Goal: Contribute content

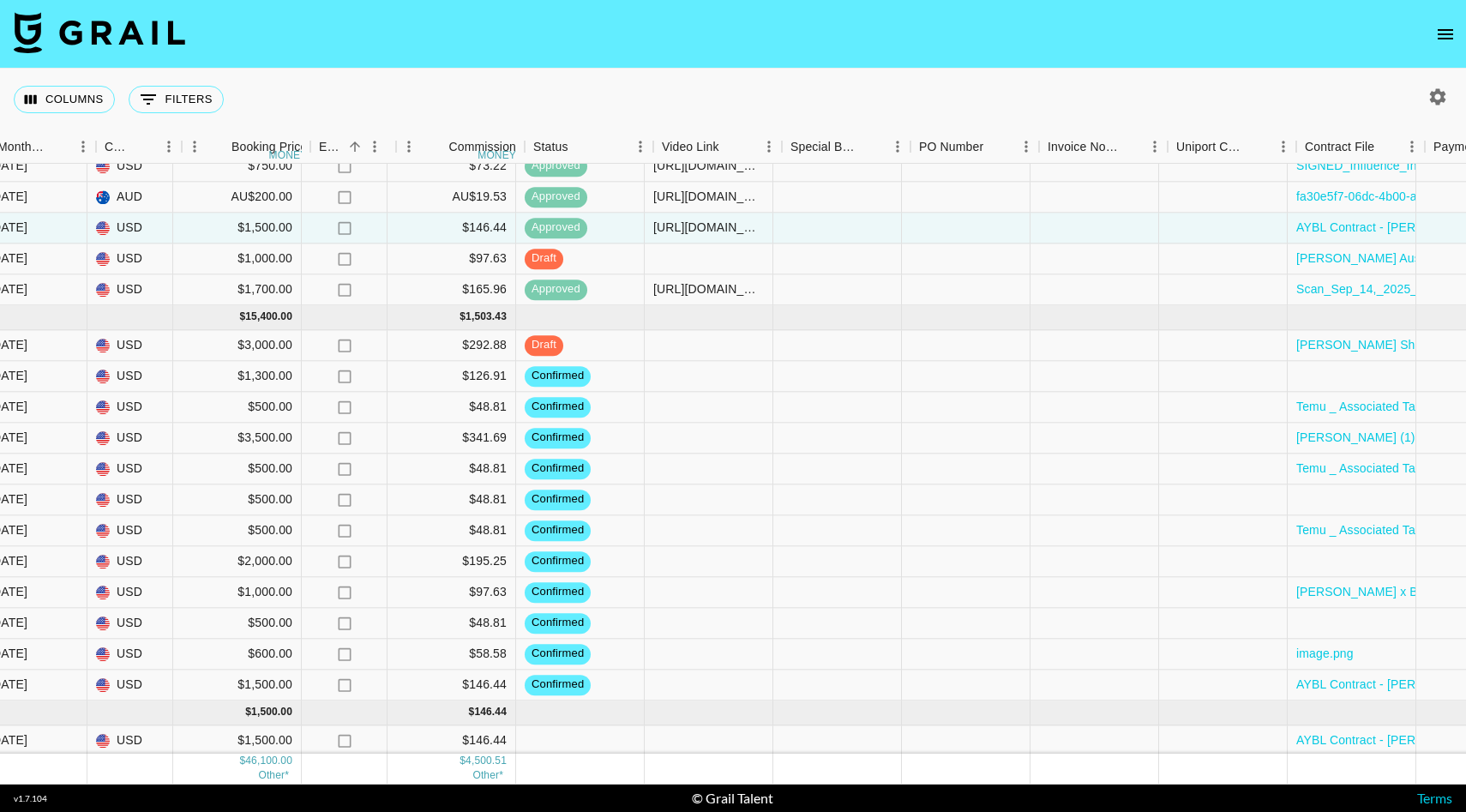
scroll to position [920, 980]
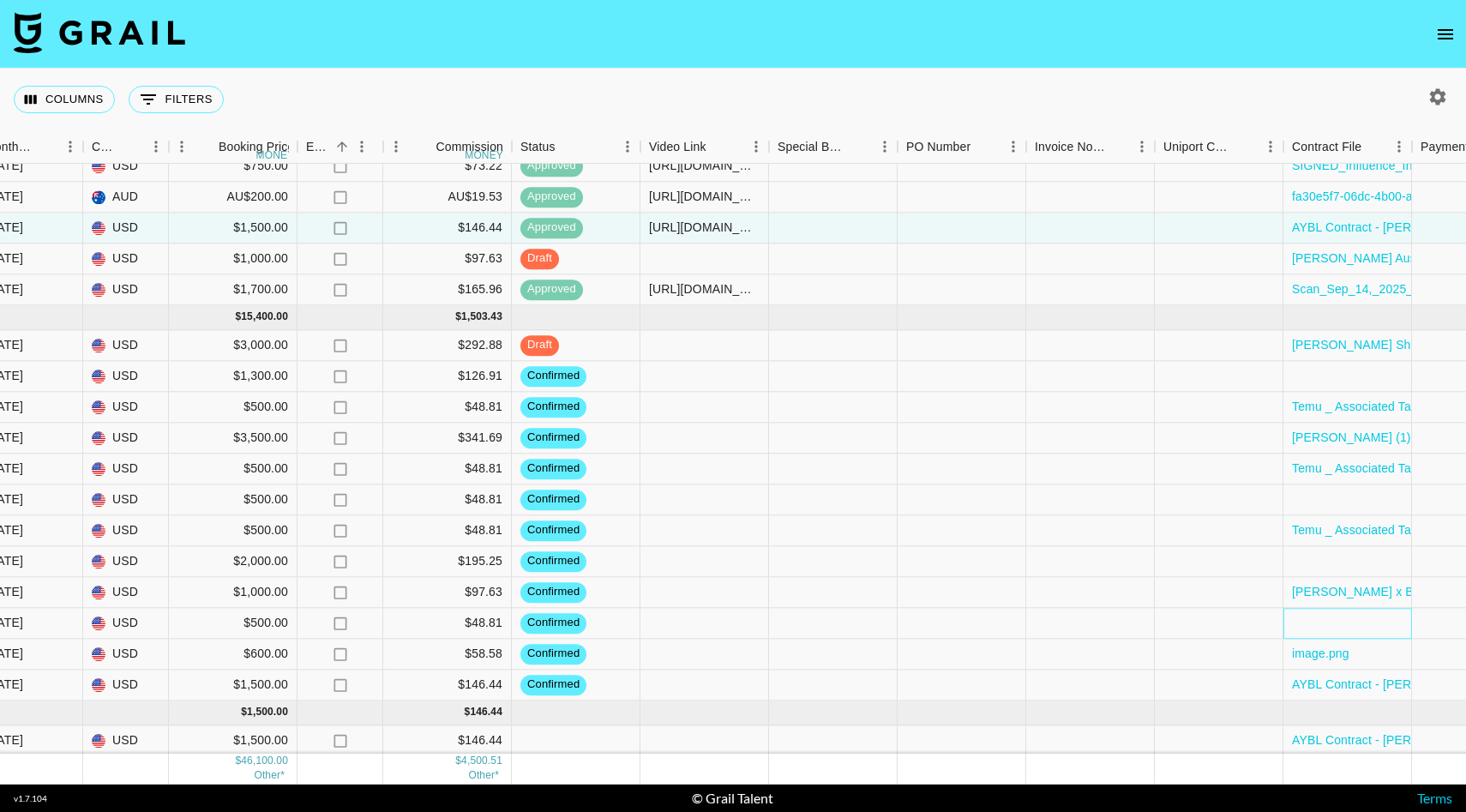
click at [1386, 619] on div at bounding box center [1347, 623] width 128 height 31
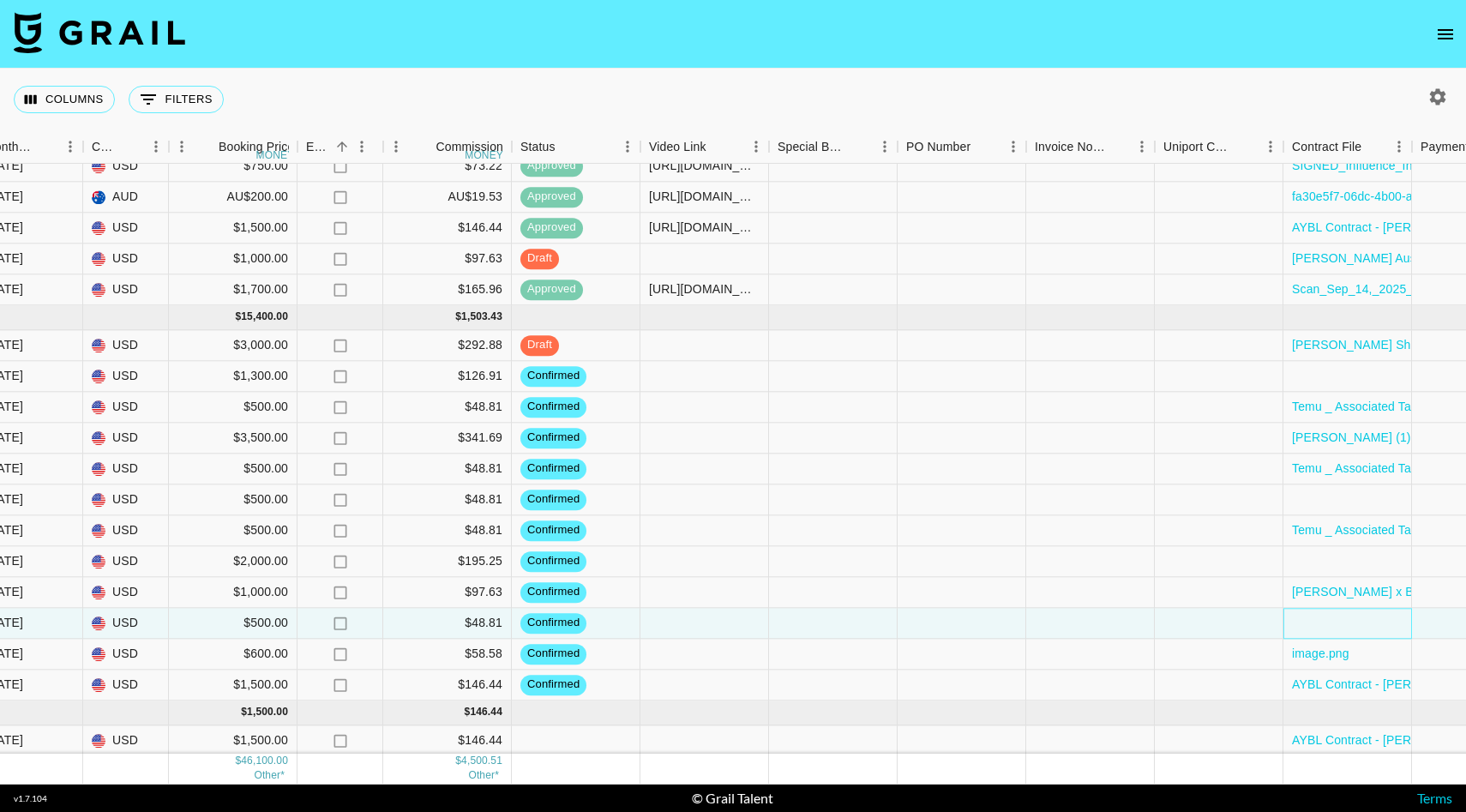
click at [1386, 619] on div at bounding box center [1347, 623] width 128 height 31
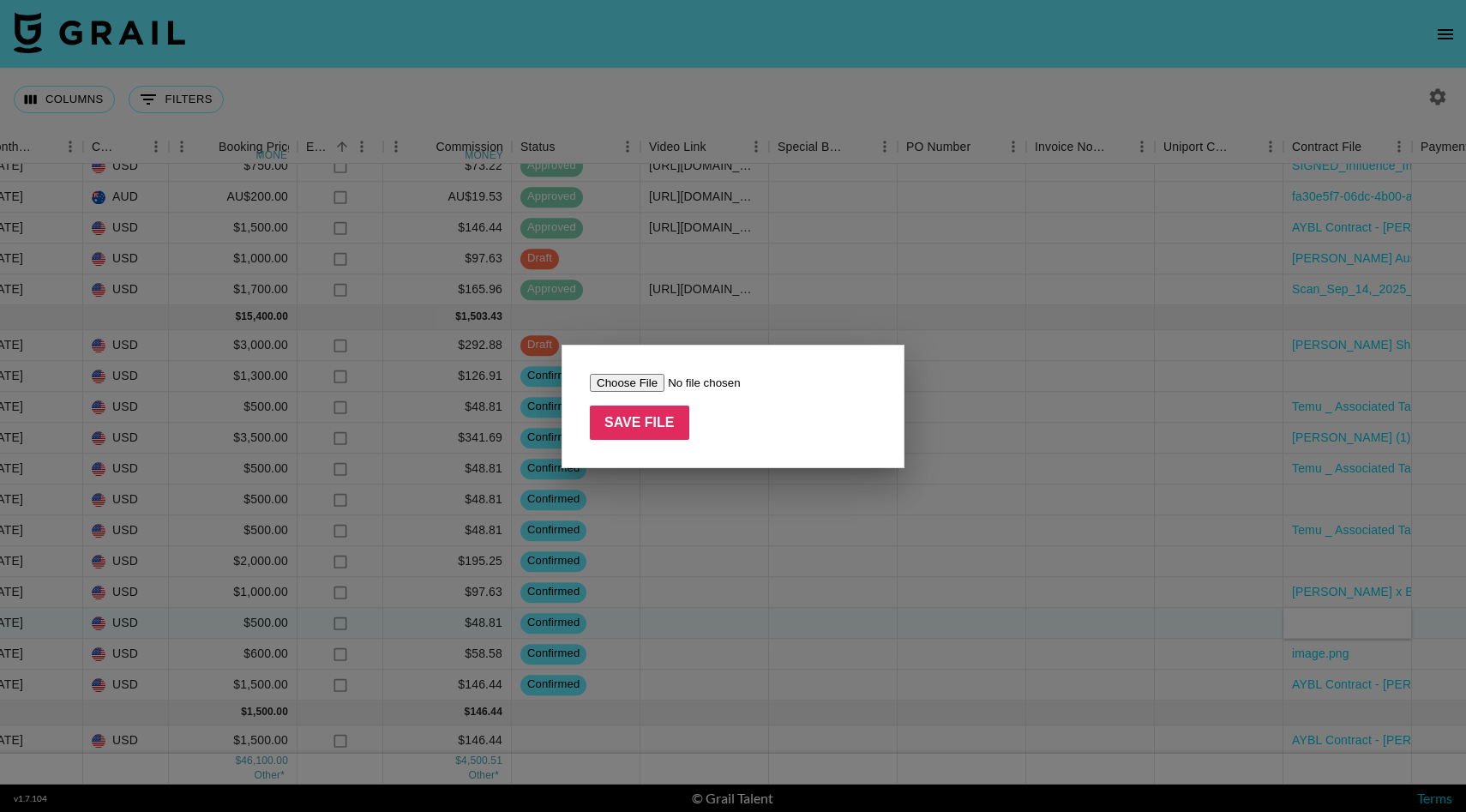
click at [631, 384] on input "file" at bounding box center [698, 383] width 216 height 18
type input "C:\fakepath\[PERSON_NAME] x [PERSON_NAME] Creatine Gummies IG [DATE].docx.pdf"
click at [642, 410] on input "Save File" at bounding box center [640, 422] width 100 height 34
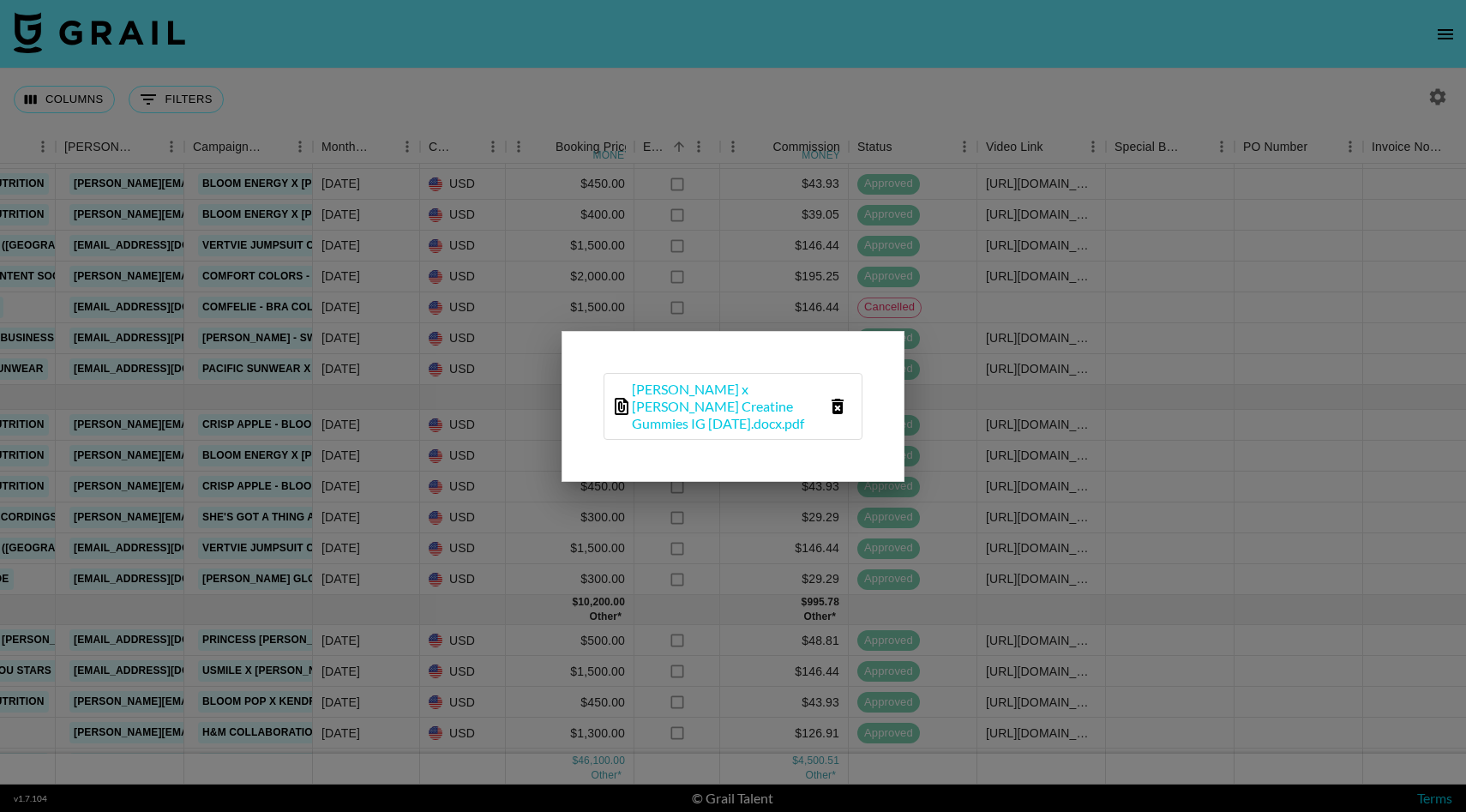
scroll to position [253, 643]
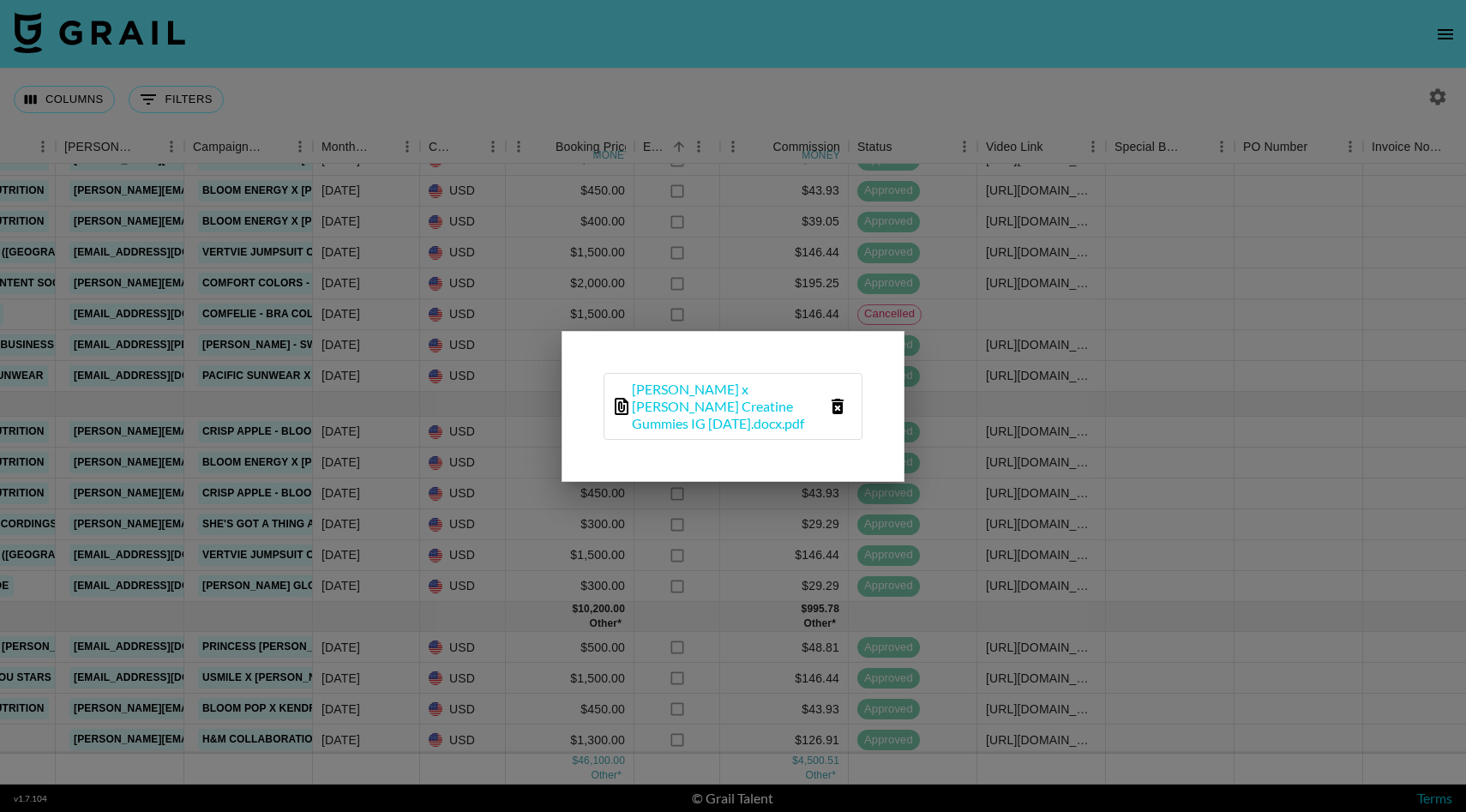
click at [1132, 294] on div at bounding box center [733, 406] width 1466 height 812
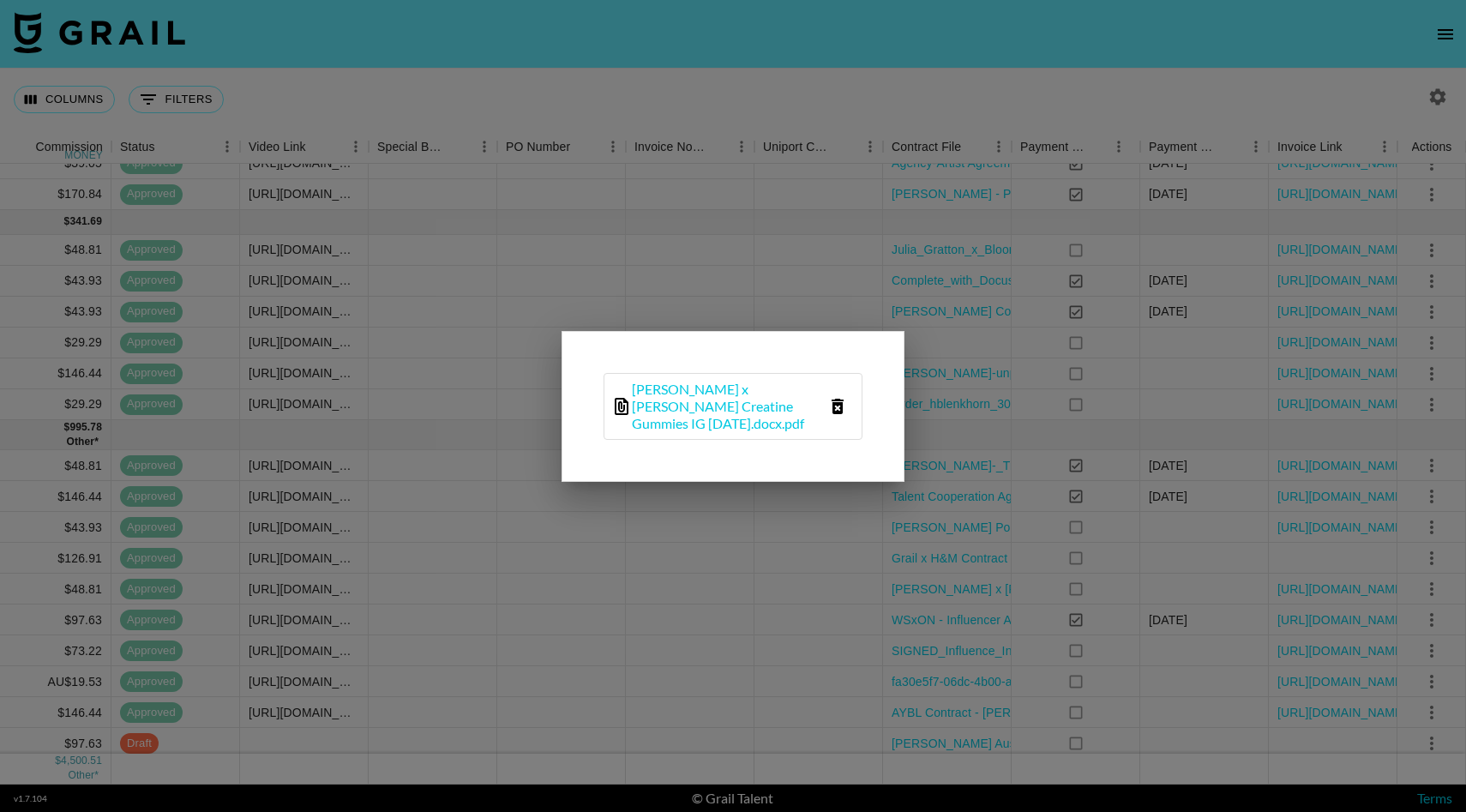
scroll to position [402, 1380]
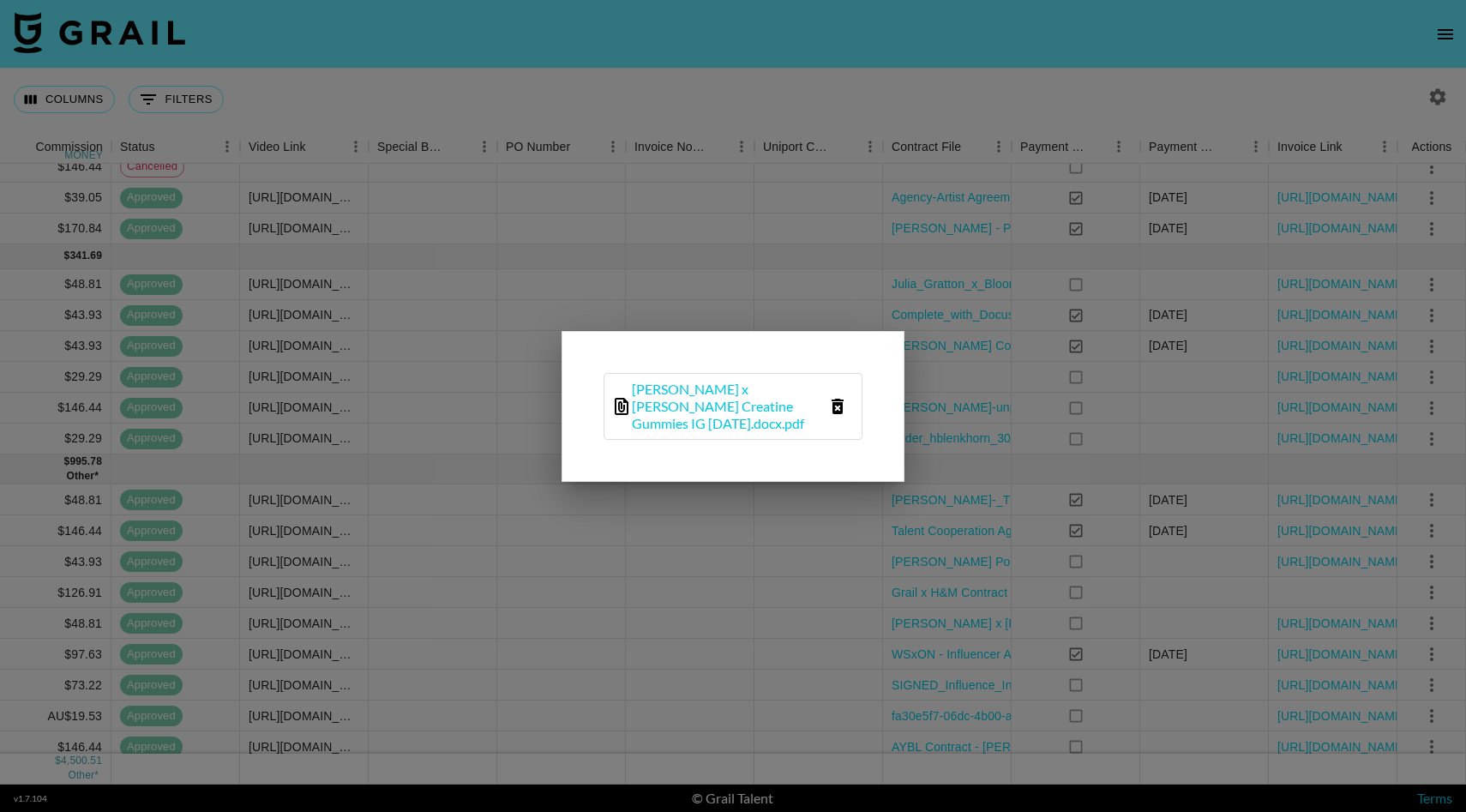
click at [743, 287] on div at bounding box center [733, 406] width 1466 height 812
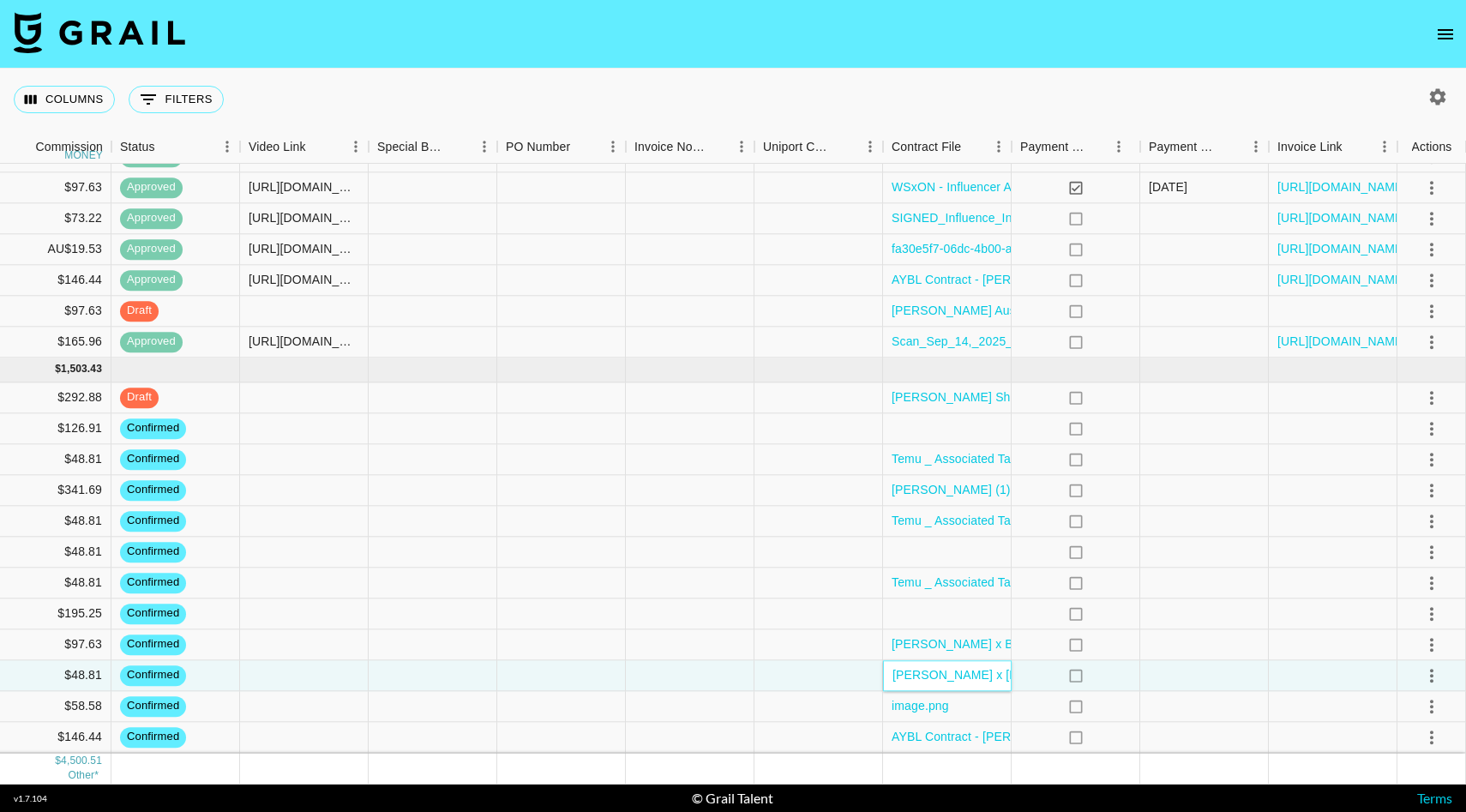
scroll to position [861, 1380]
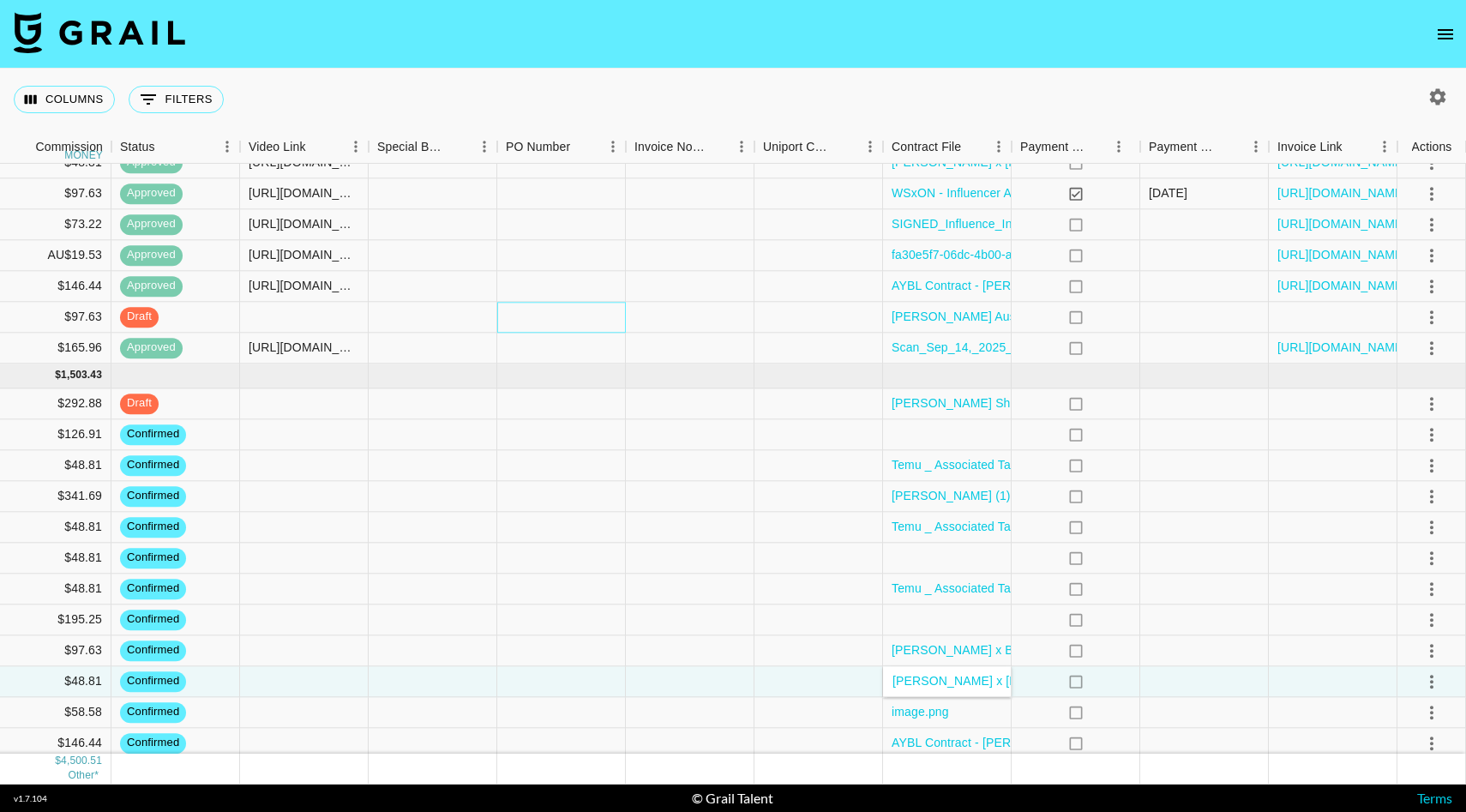
click at [614, 312] on div at bounding box center [561, 317] width 128 height 31
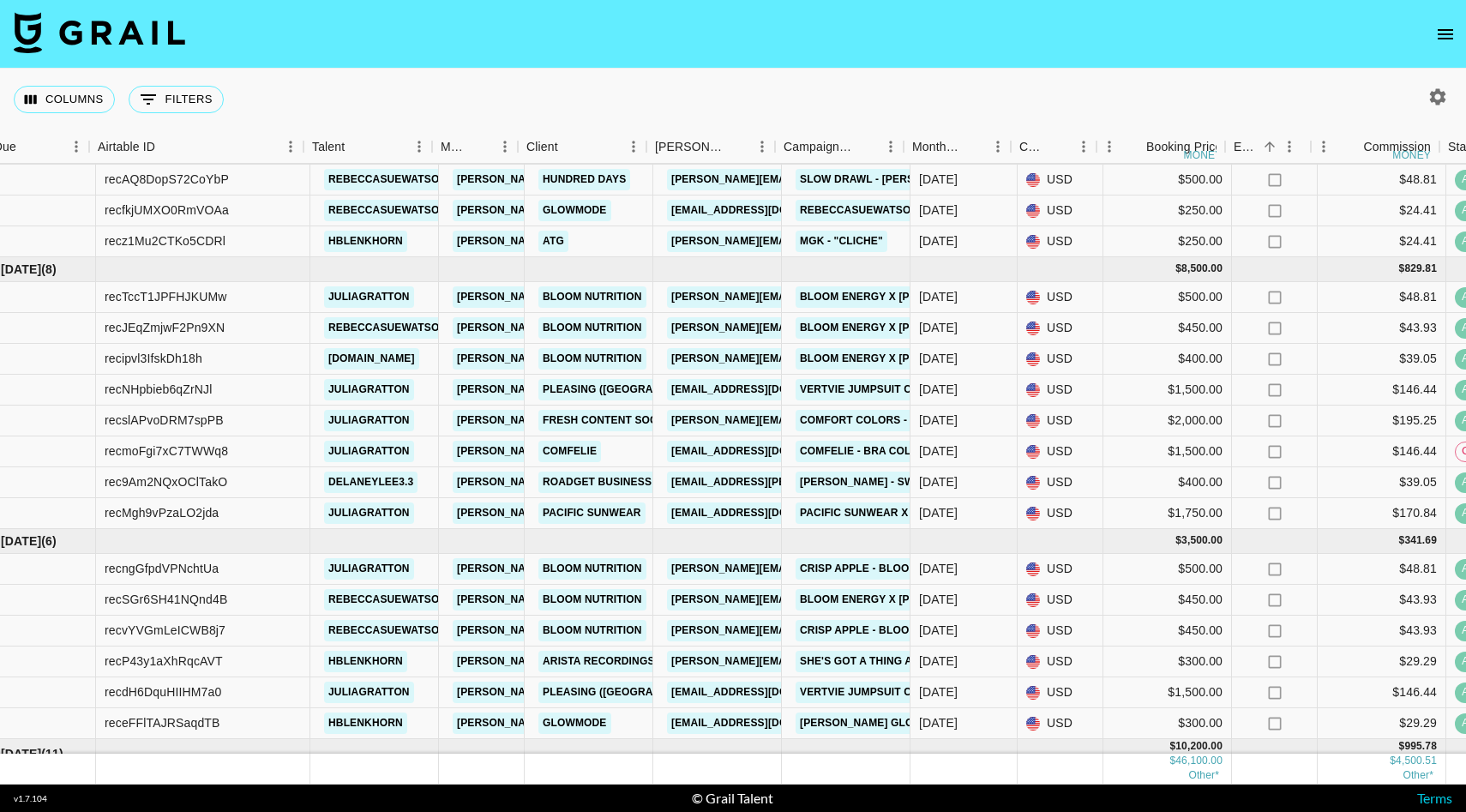
scroll to position [117, 6]
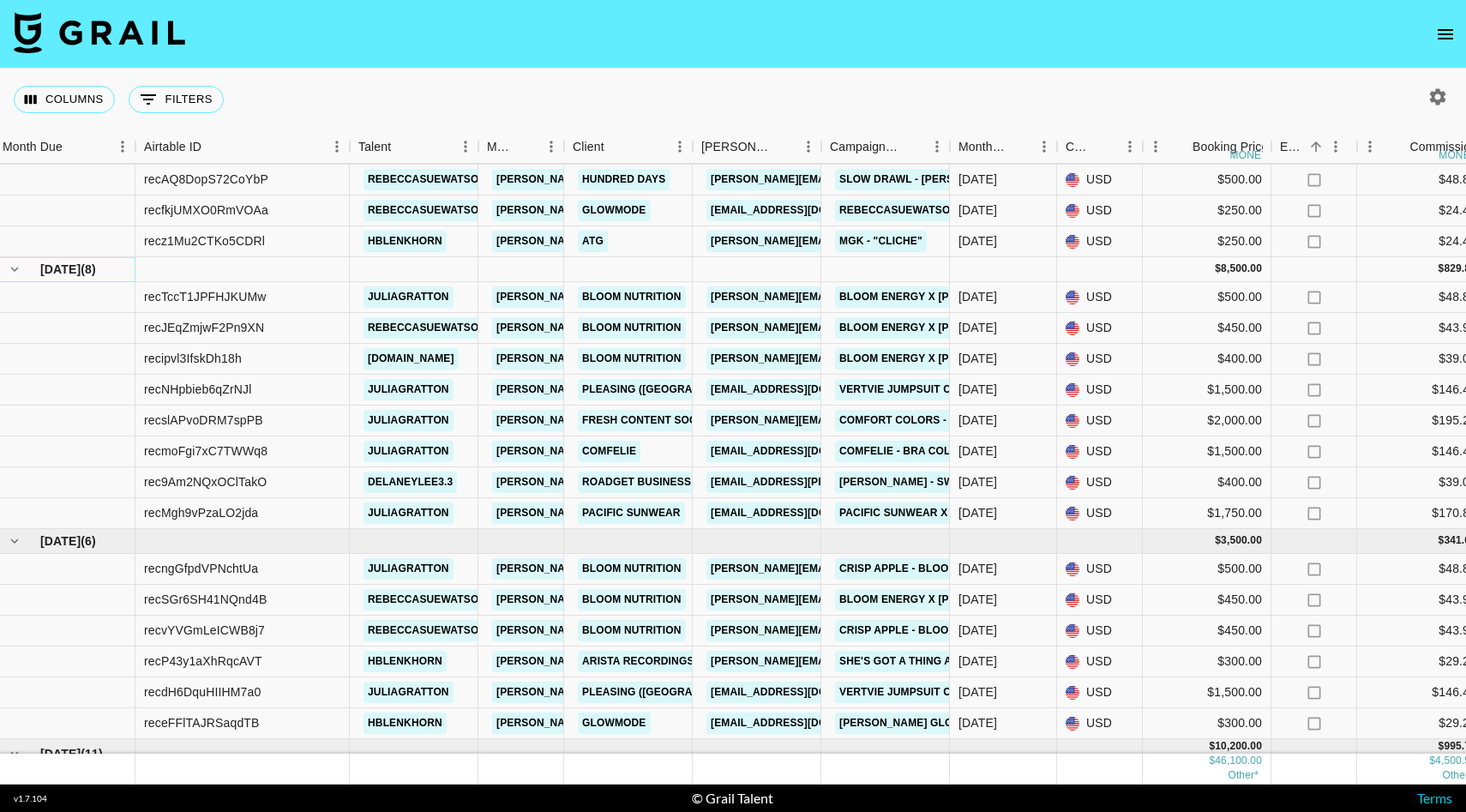
click at [18, 270] on icon "hide children" at bounding box center [14, 269] width 15 height 15
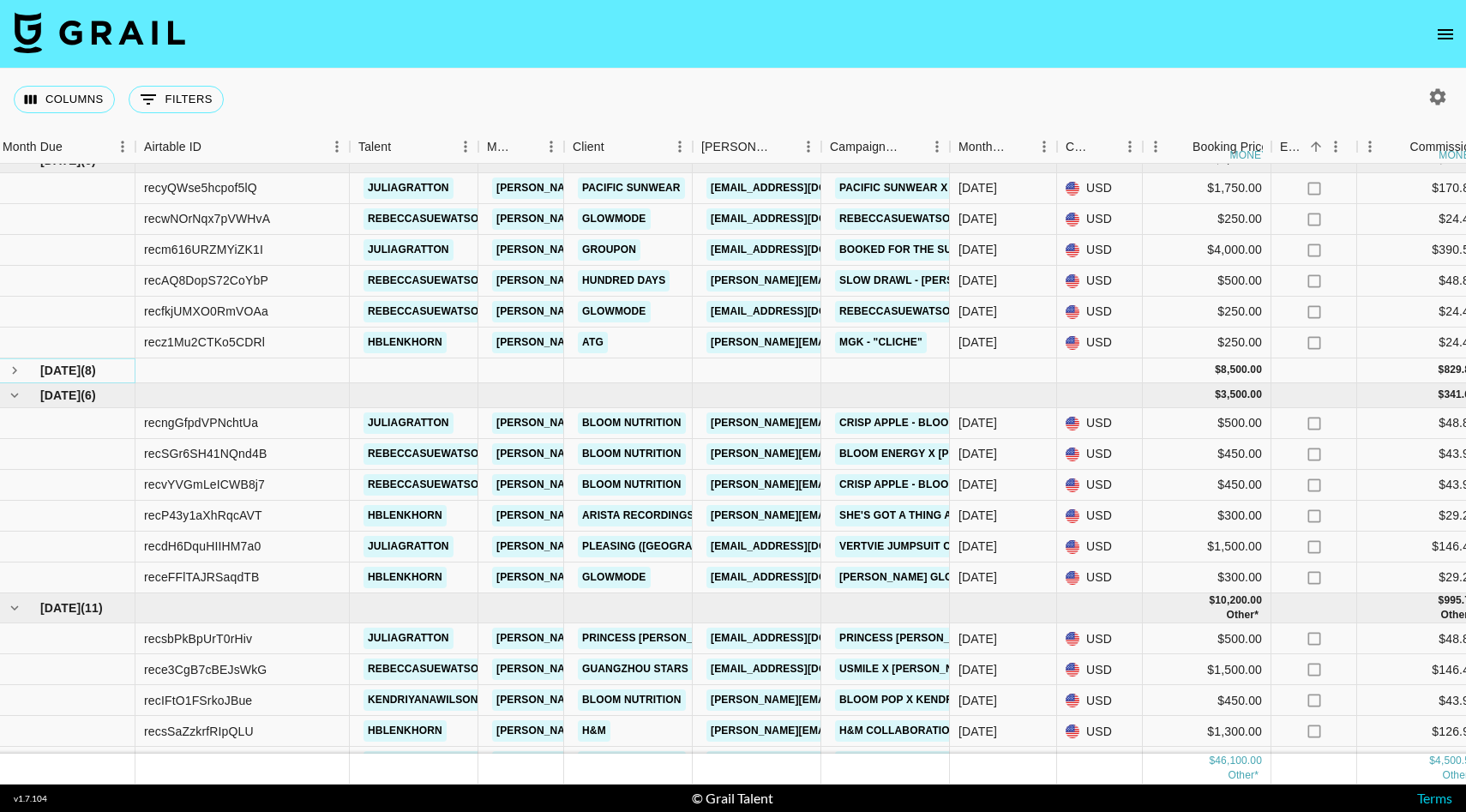
scroll to position [0, 6]
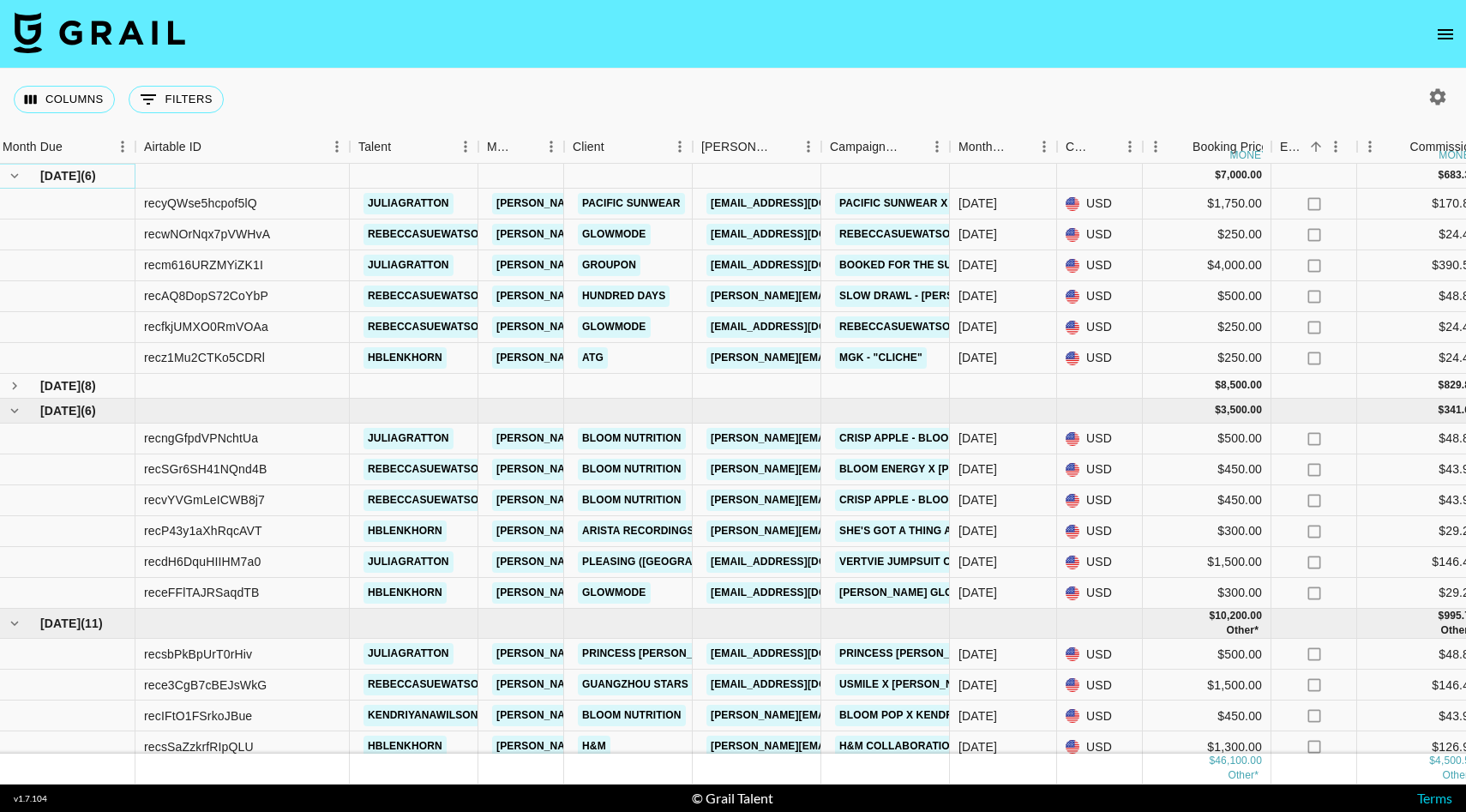
click at [14, 172] on icon "hide children" at bounding box center [14, 175] width 15 height 15
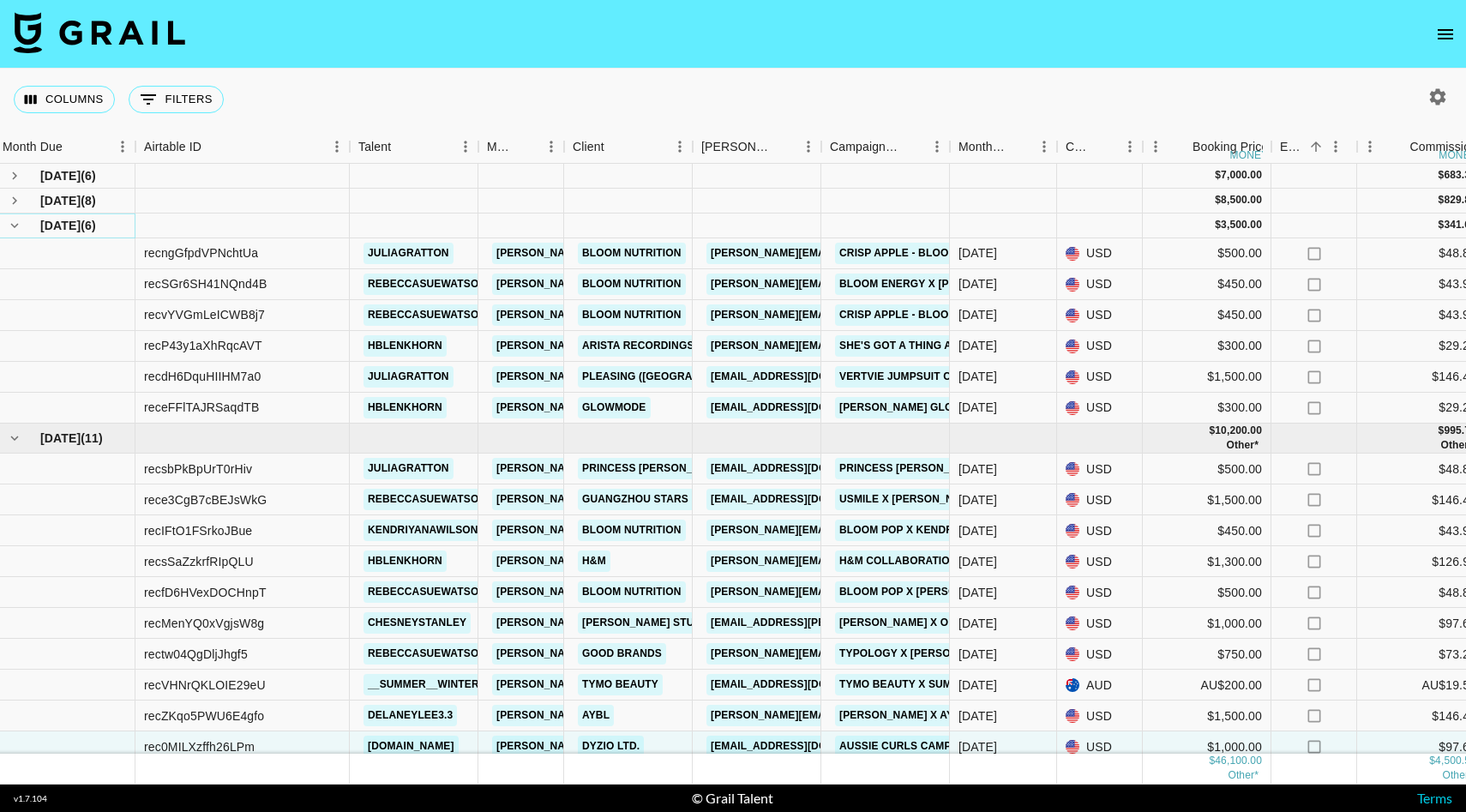
click at [18, 224] on icon "hide children" at bounding box center [14, 225] width 15 height 15
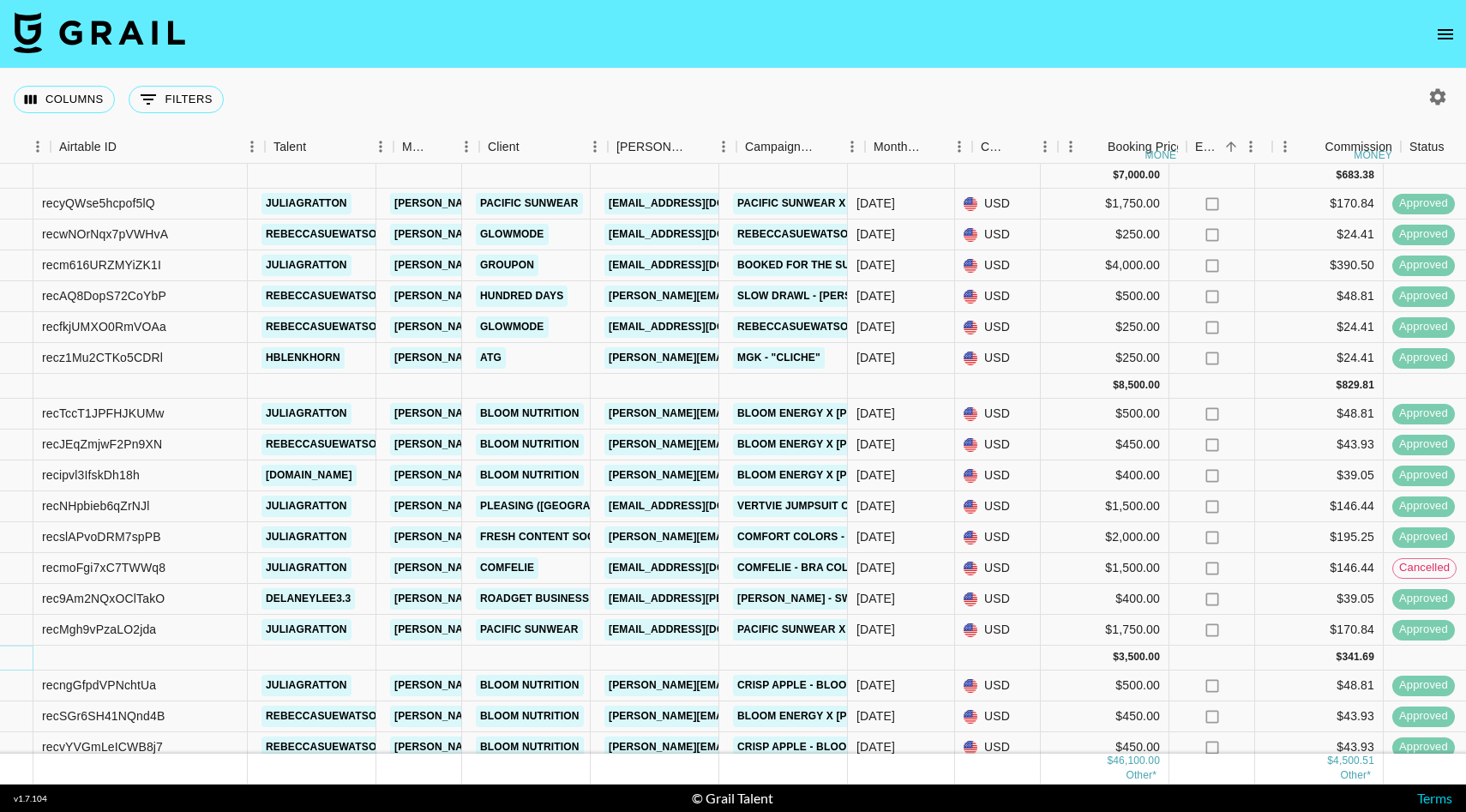
scroll to position [0, 0]
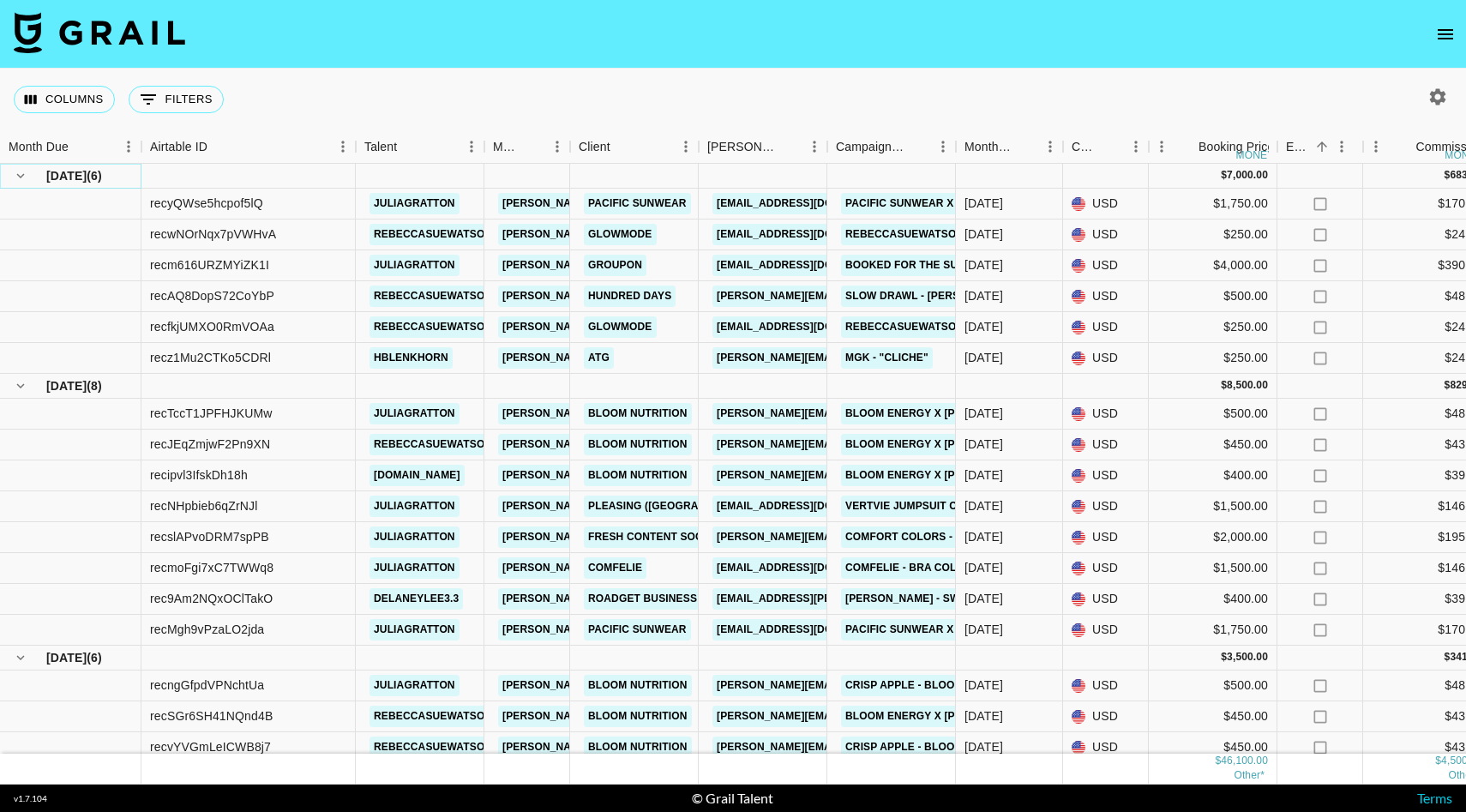
click at [22, 172] on icon "hide children" at bounding box center [20, 175] width 15 height 15
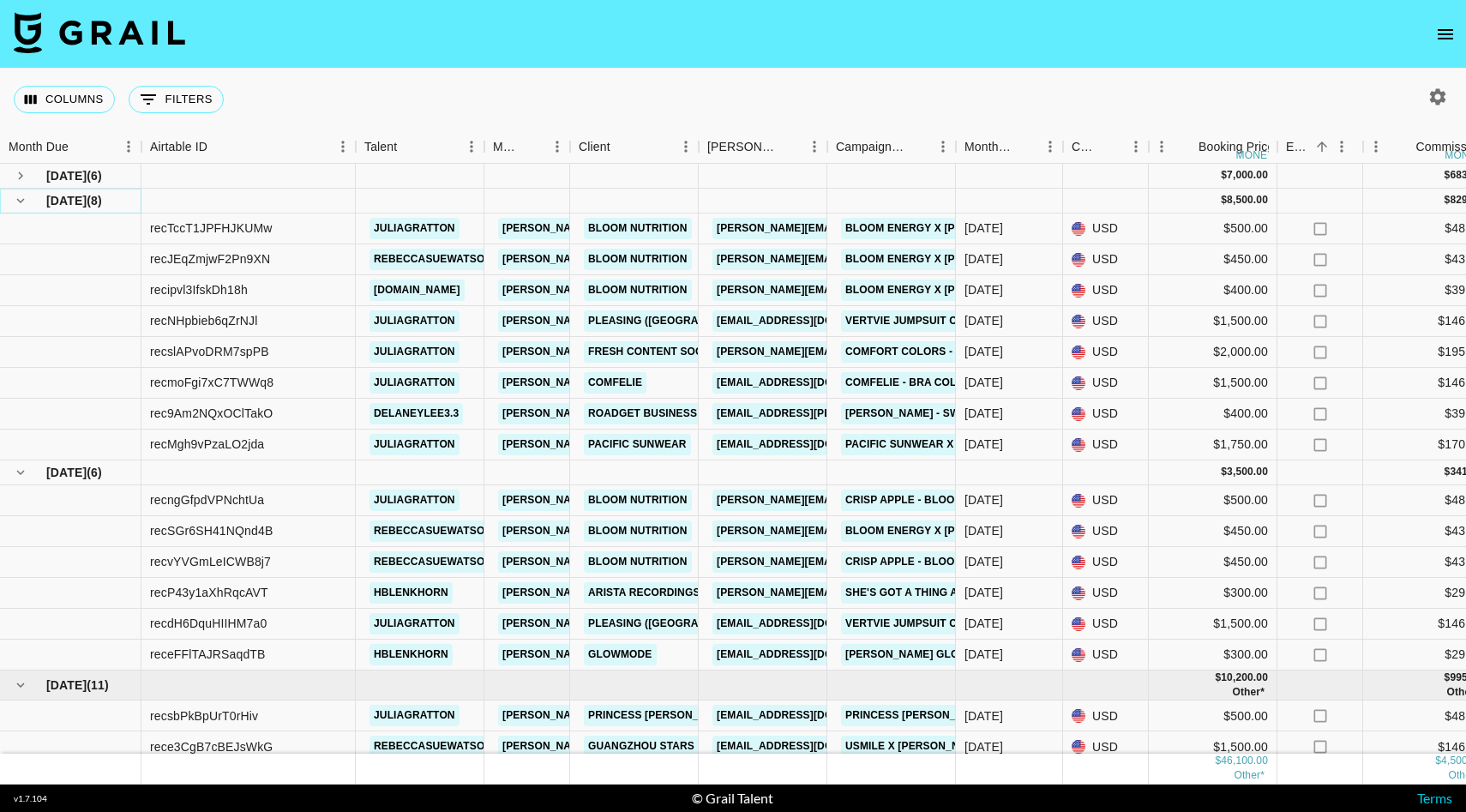
click at [22, 201] on icon "hide children" at bounding box center [20, 200] width 15 height 15
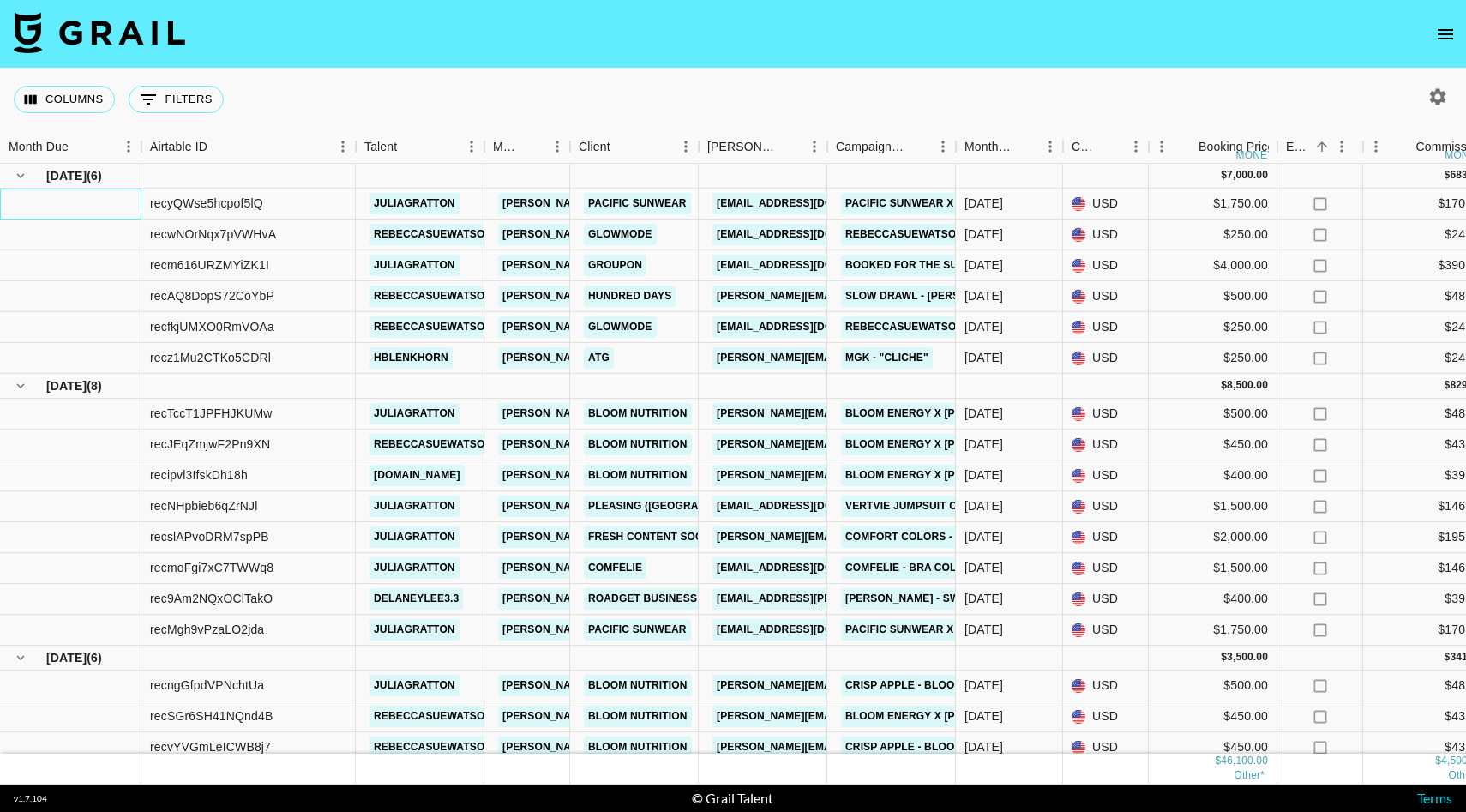
click at [21, 216] on div at bounding box center [70, 204] width 141 height 31
click at [11, 184] on div at bounding box center [21, 175] width 24 height 24
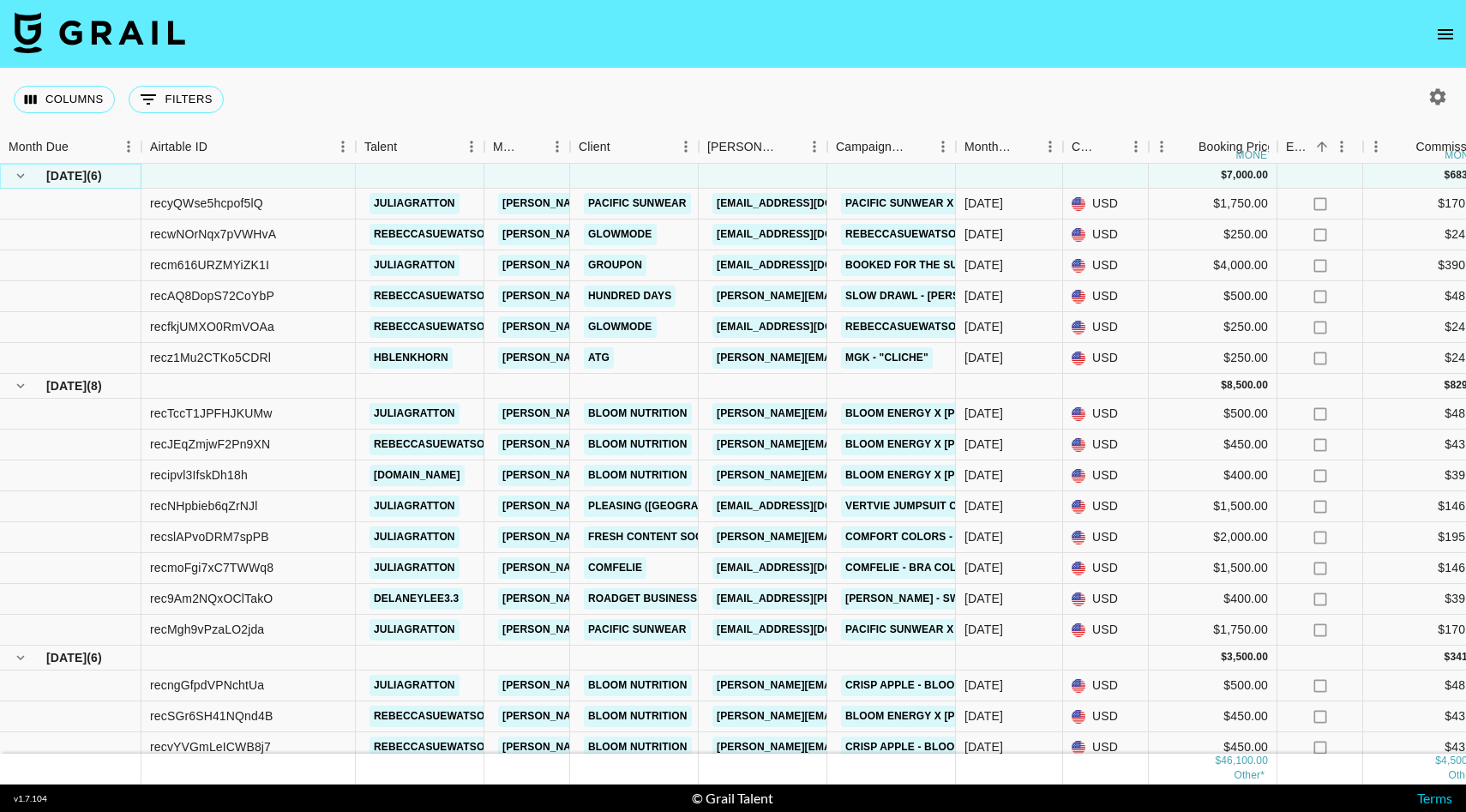
click at [12, 177] on button "hide children" at bounding box center [21, 175] width 24 height 24
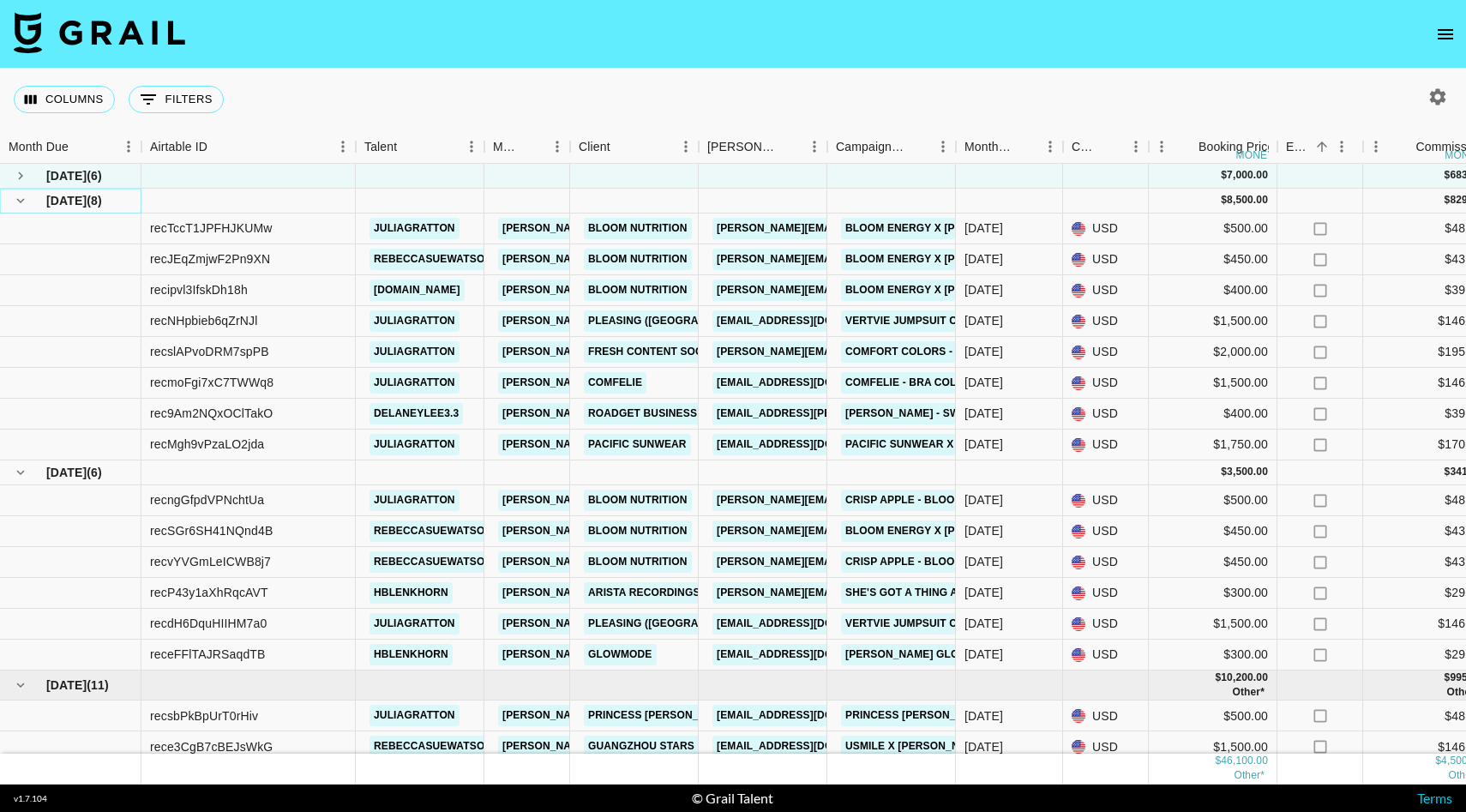
click at [16, 207] on icon "hide children" at bounding box center [20, 200] width 15 height 15
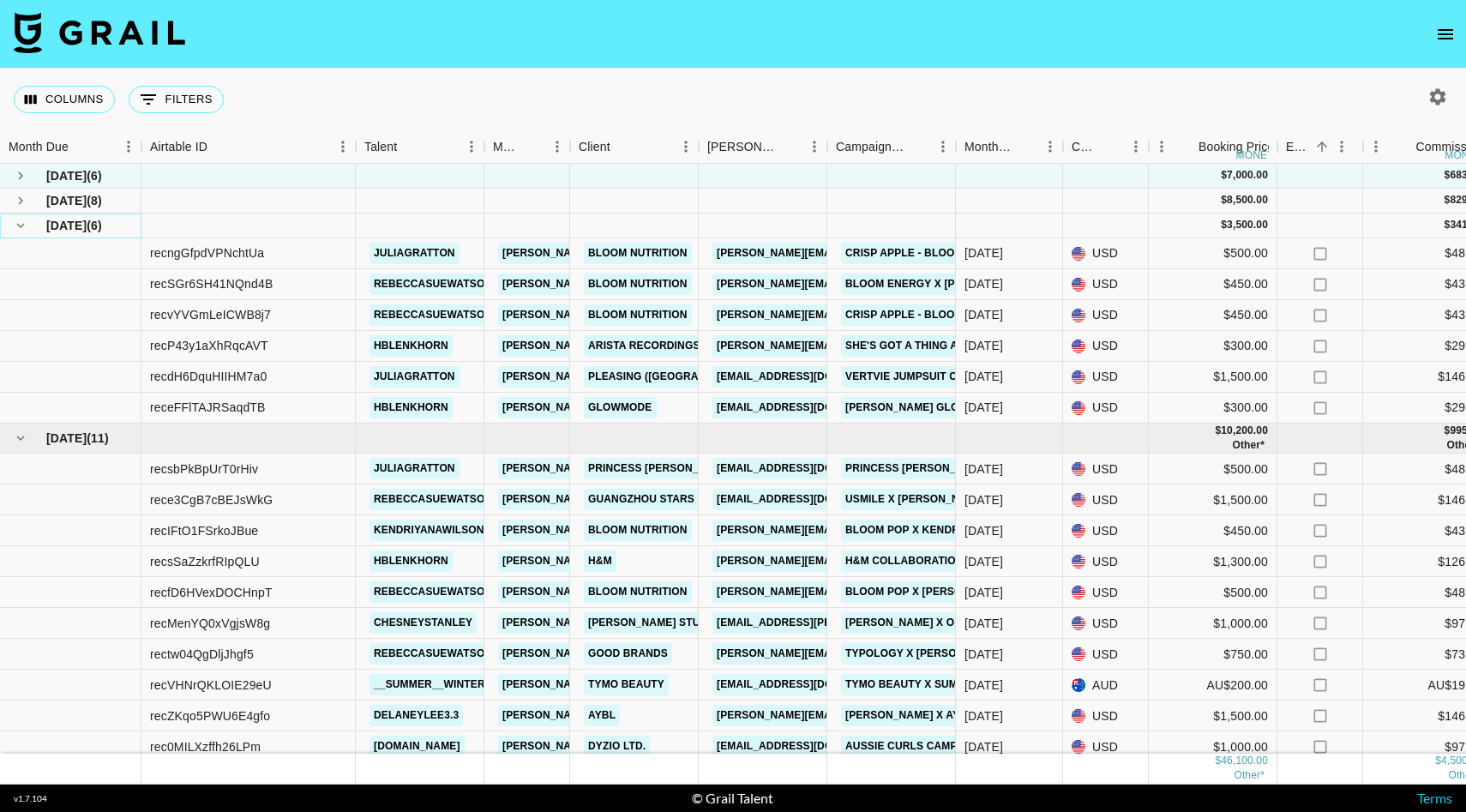
click at [16, 222] on icon "hide children" at bounding box center [20, 225] width 15 height 15
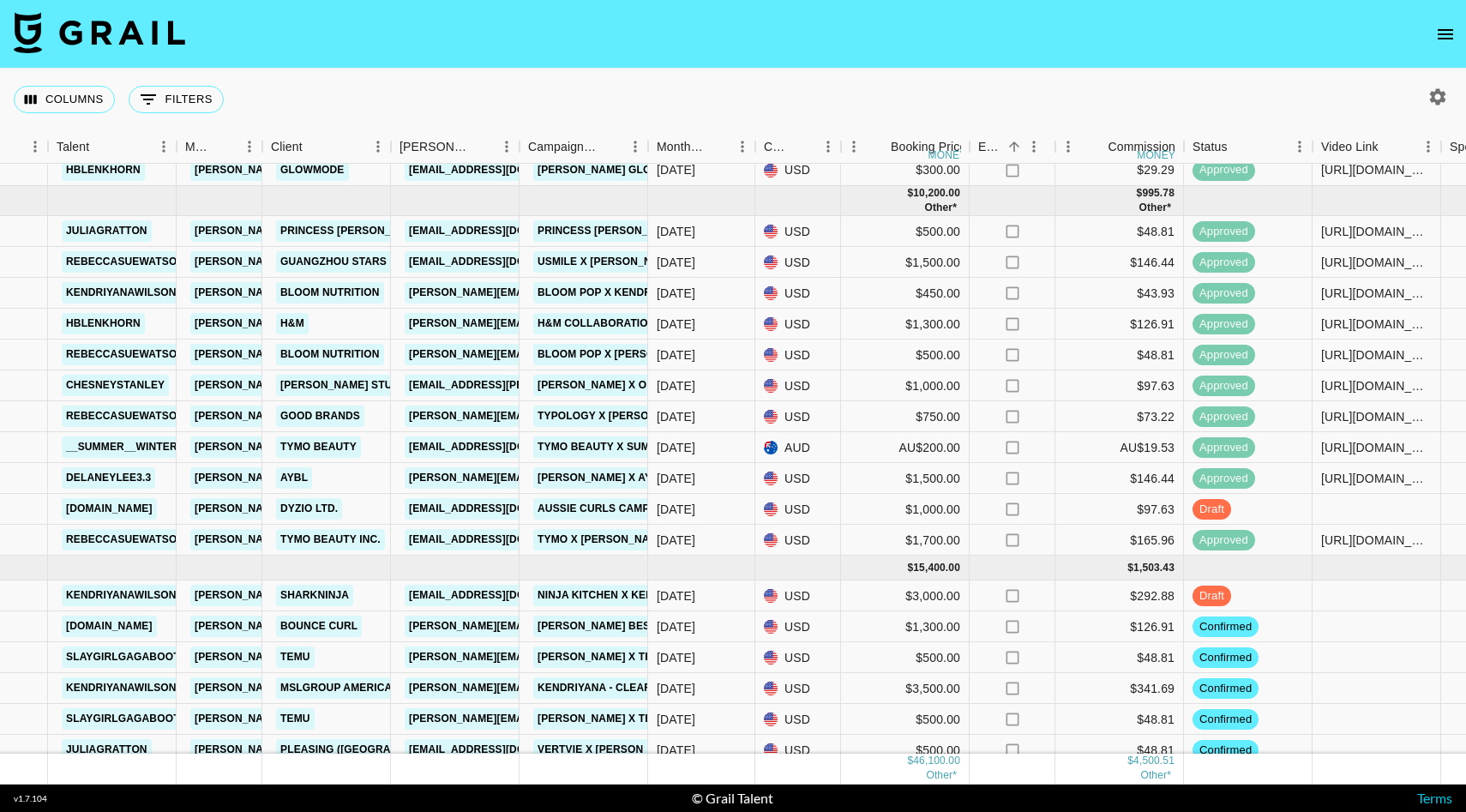
scroll to position [896, 308]
